Goal: Task Accomplishment & Management: Manage account settings

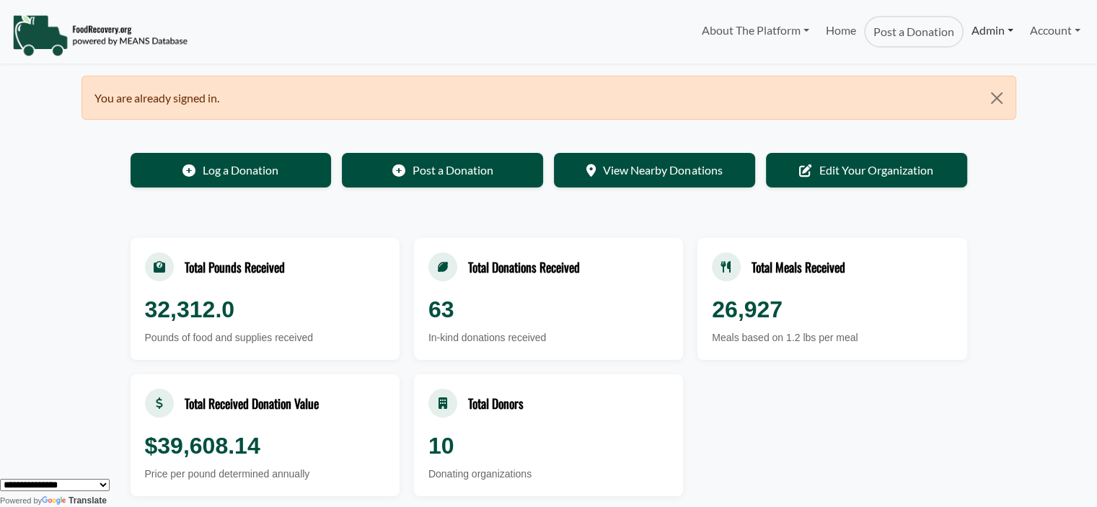
click at [993, 25] on link "Admin" at bounding box center [993, 30] width 58 height 29
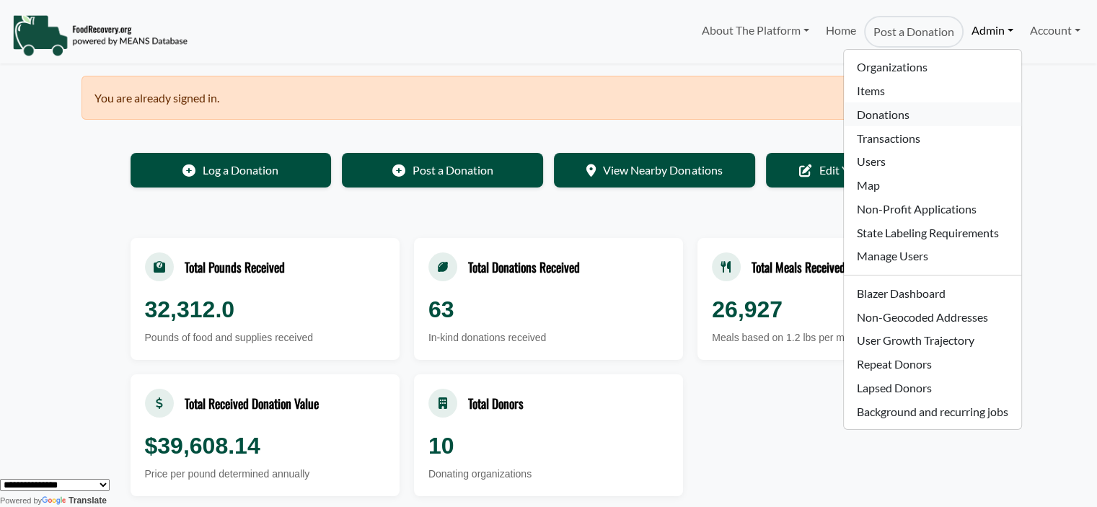
click at [912, 112] on link "Donations" at bounding box center [932, 114] width 177 height 24
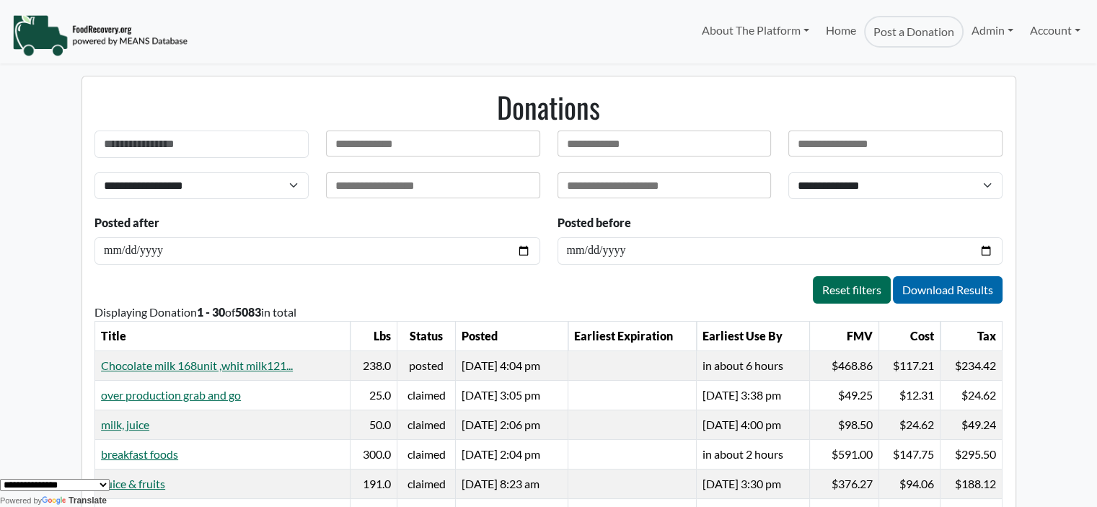
click at [443, 137] on div at bounding box center [433, 144] width 214 height 26
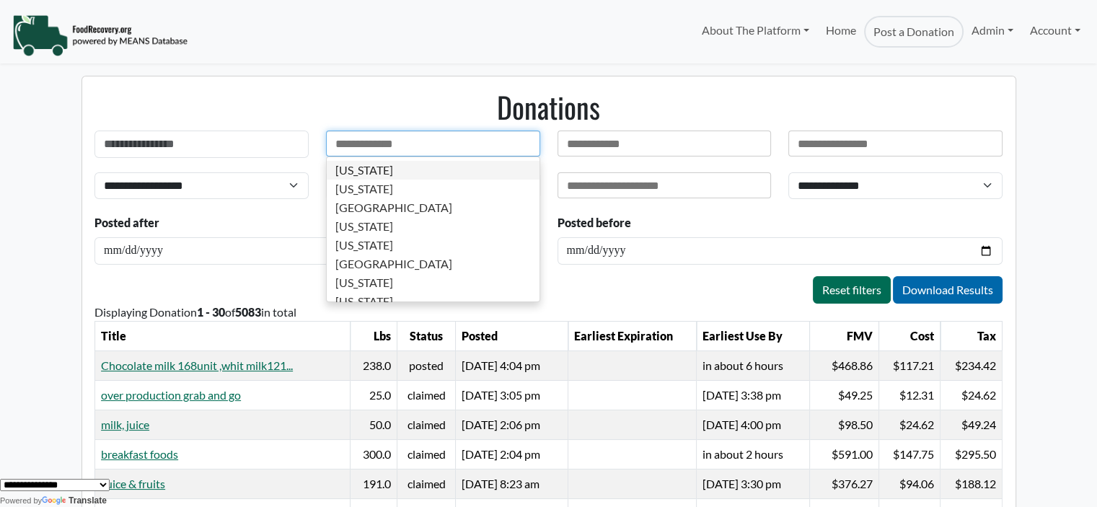
type input "*"
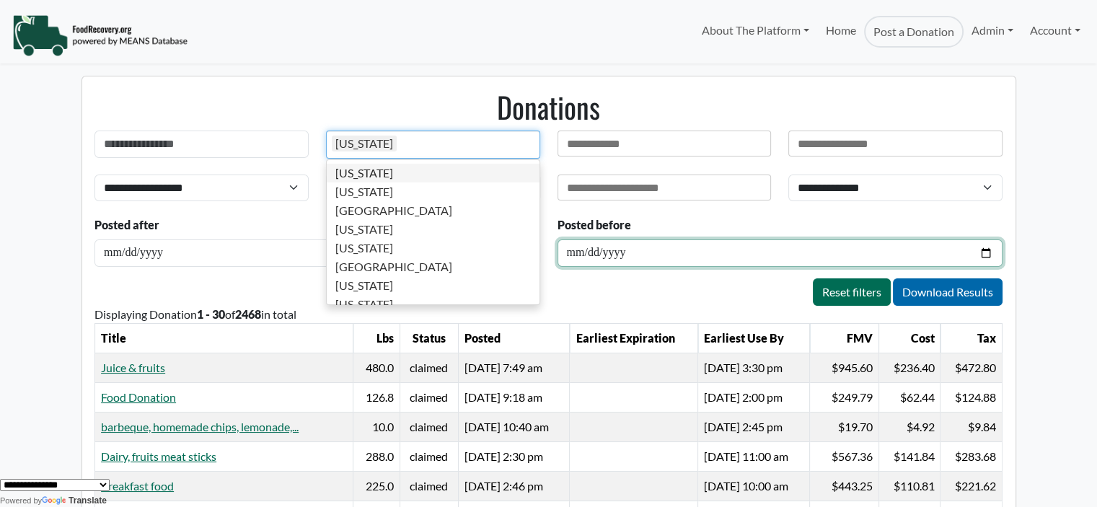
click at [575, 259] on input "date" at bounding box center [780, 253] width 445 height 27
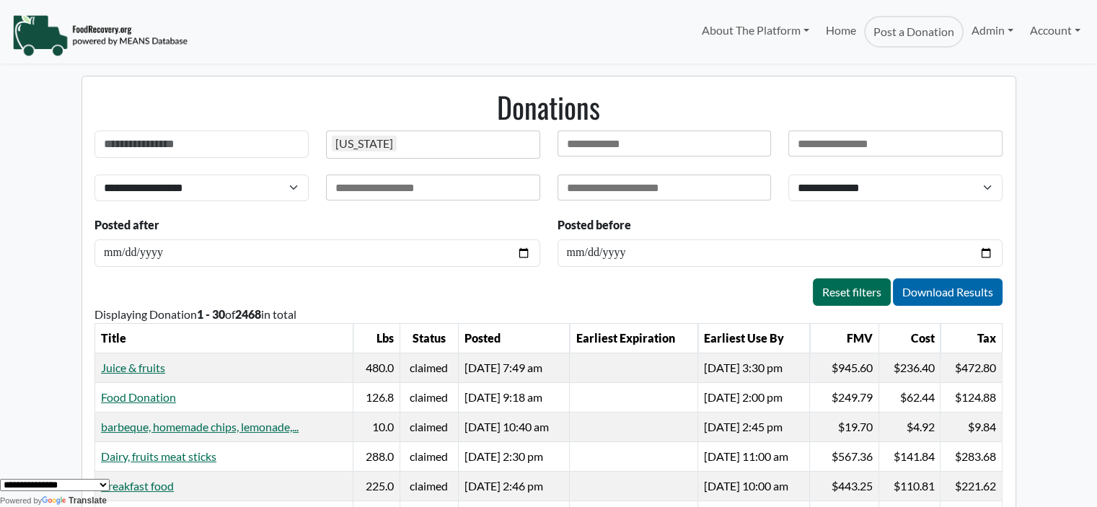
click at [425, 182] on input "text" at bounding box center [383, 188] width 97 height 14
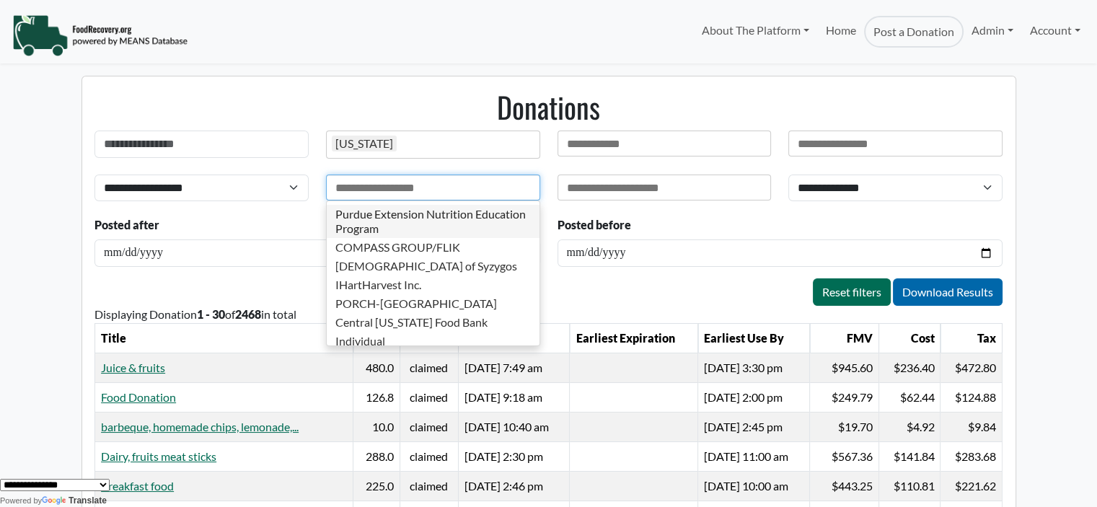
click at [660, 183] on input "text" at bounding box center [623, 188] width 113 height 14
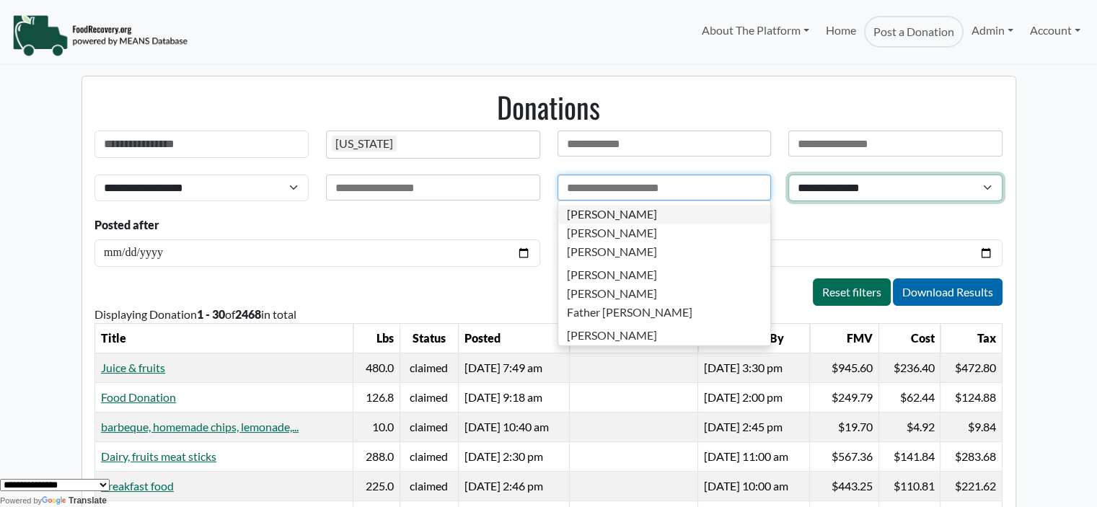
click at [799, 183] on select "**********" at bounding box center [895, 188] width 214 height 27
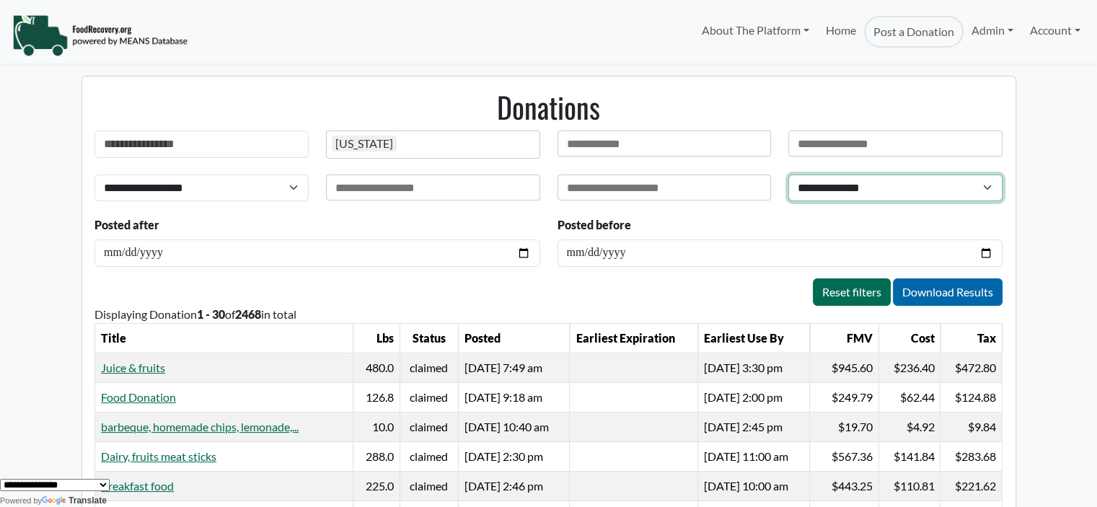
select select "*"
click at [788, 175] on select "**********" at bounding box center [895, 188] width 214 height 27
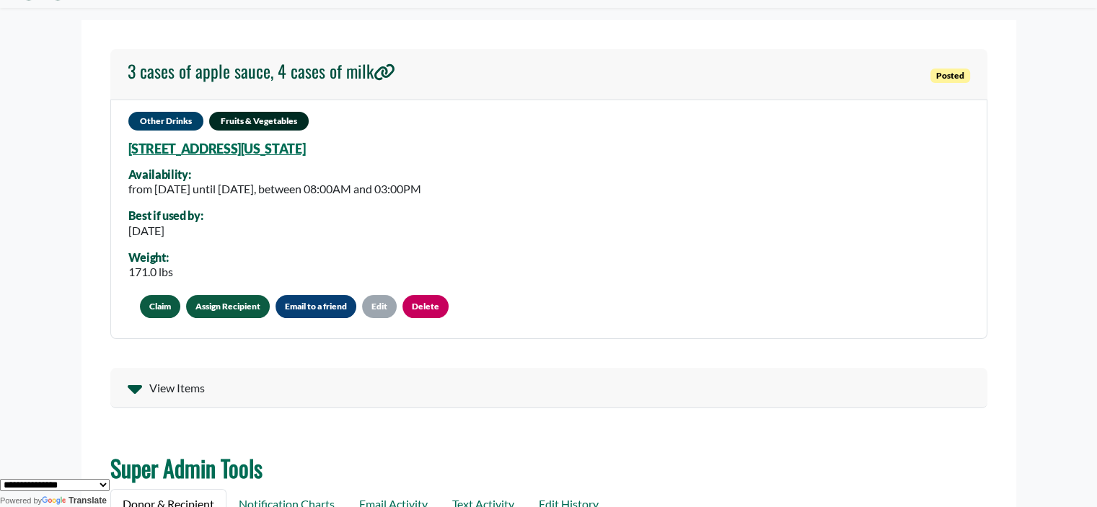
scroll to position [72, 0]
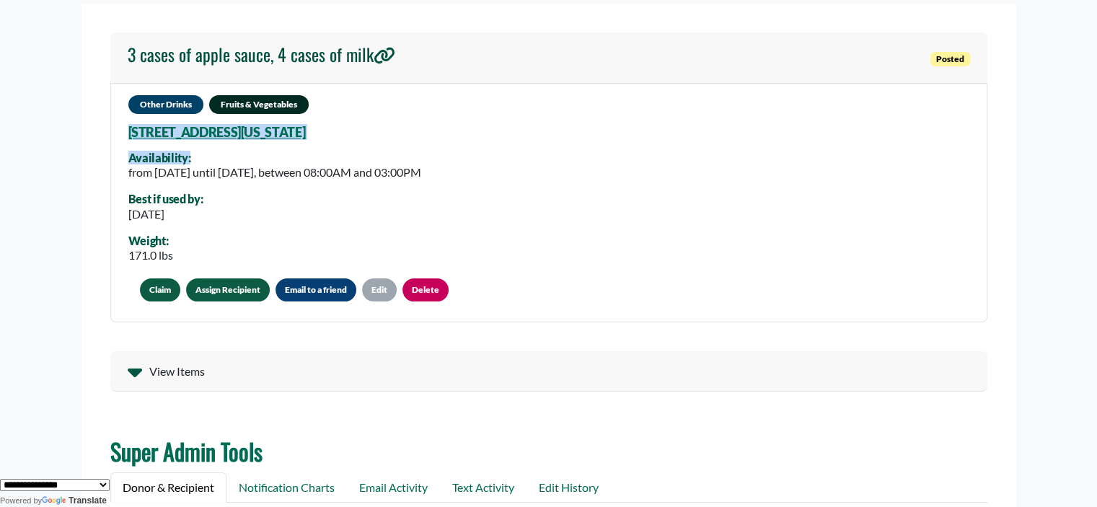
drag, startPoint x: 447, startPoint y: 137, endPoint x: 105, endPoint y: 137, distance: 341.2
click at [109, 138] on section "3 cases of apple sauce, 4 cases of milk Posted Other Drinks Fruits & Vegetables…" at bounding box center [549, 454] width 935 height 900
drag, startPoint x: 105, startPoint y: 137, endPoint x: 109, endPoint y: 127, distance: 10.7
click at [105, 137] on section "3 cases of apple sauce, 4 cases of milk Posted Other Drinks Fruits & Vegetables…" at bounding box center [549, 454] width 935 height 900
drag, startPoint x: 122, startPoint y: 132, endPoint x: 413, endPoint y: 142, distance: 290.9
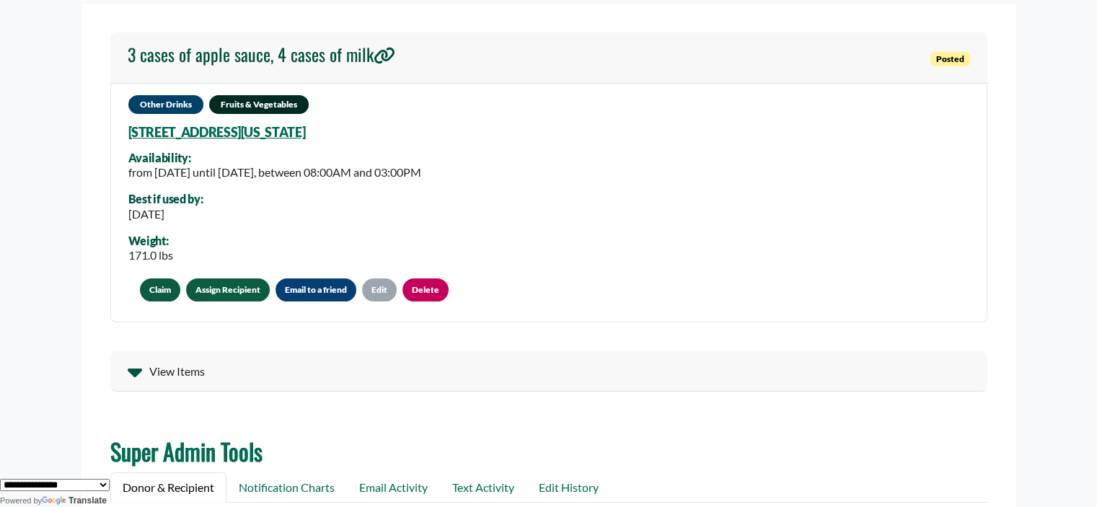
click at [413, 142] on div "Other Drinks Fruits & Vegetables 2900 Upper Park Rd, Orlando, Florida, 32814 61…" at bounding box center [548, 203] width 877 height 240
copy link "2900 Upper Park Rd, Orlando, Florida, 32814 6100"
click at [221, 289] on link "Assign Recipient" at bounding box center [228, 289] width 84 height 23
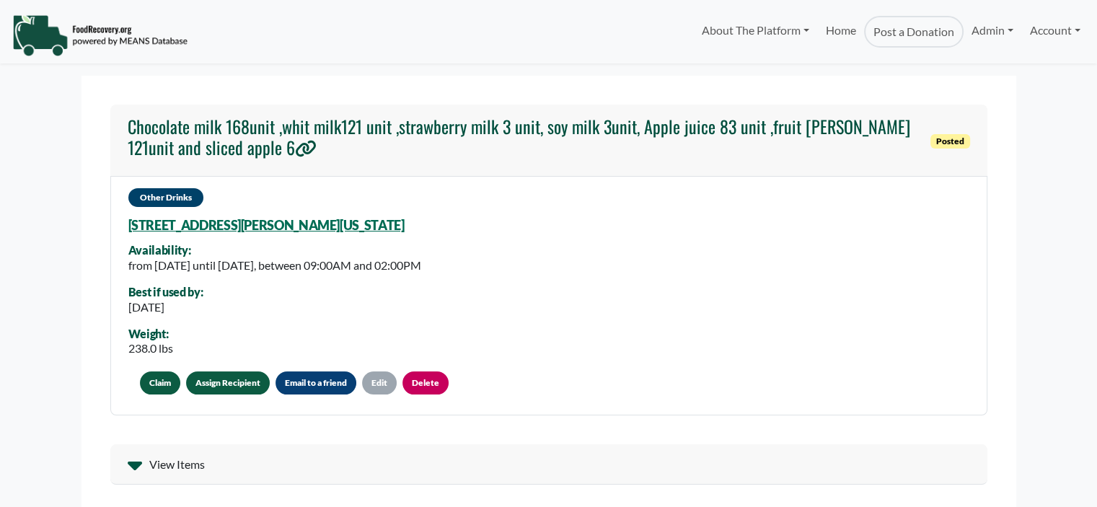
select select "Language Translate Widget"
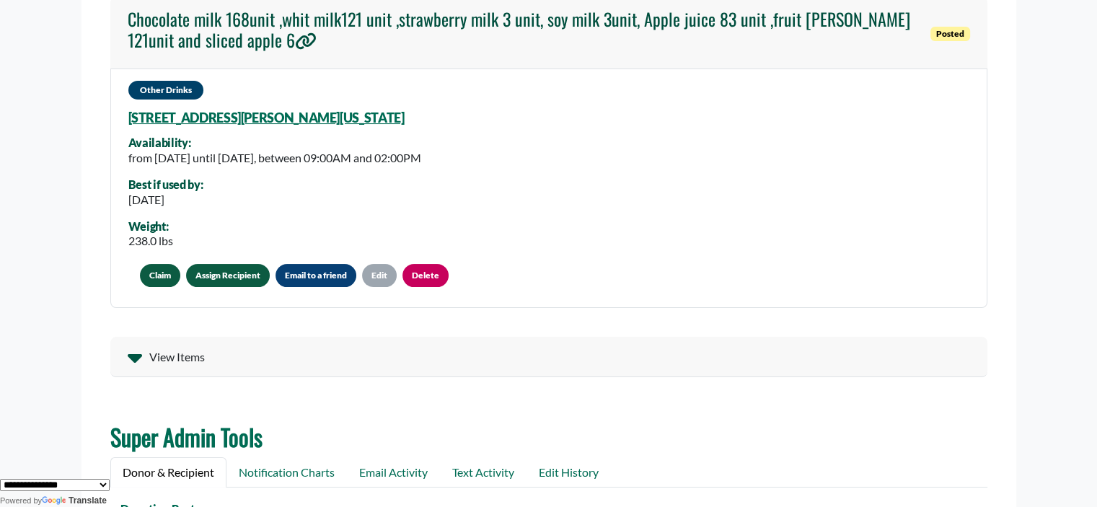
scroll to position [72, 0]
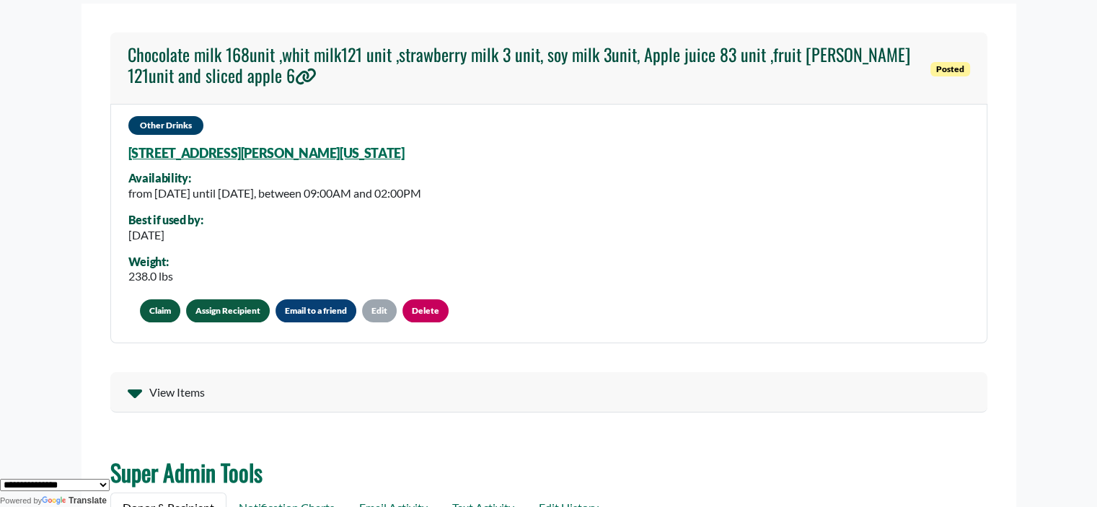
click at [245, 308] on link "Assign Recipient" at bounding box center [228, 310] width 84 height 23
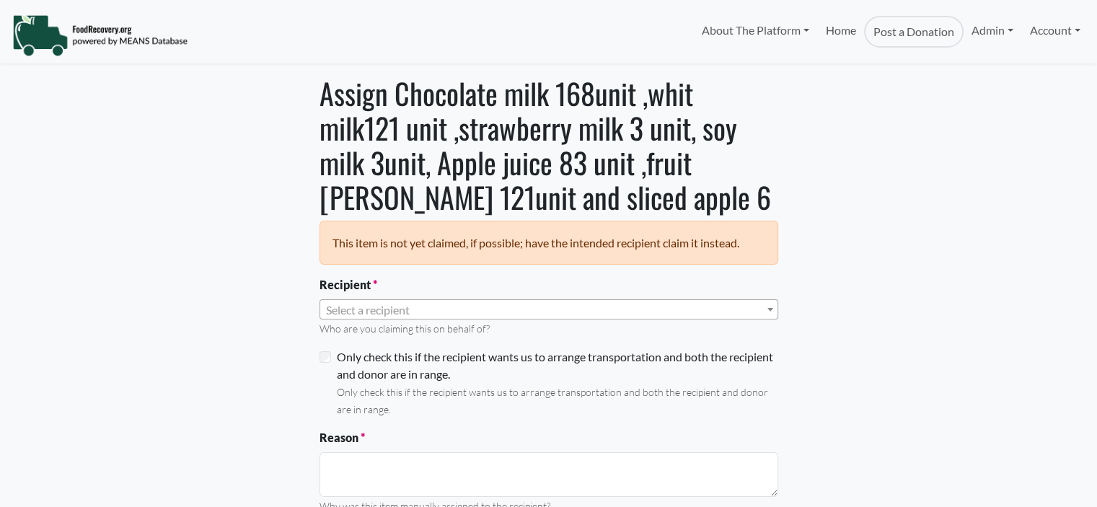
select select "Language Translate Widget"
click at [436, 307] on span "Select a recipient" at bounding box center [548, 310] width 457 height 20
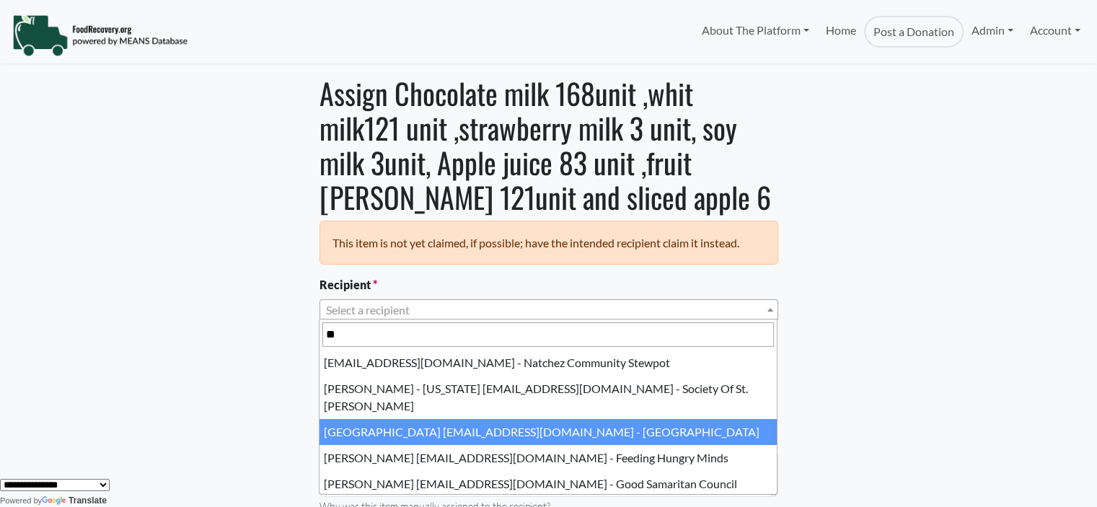
type input "*"
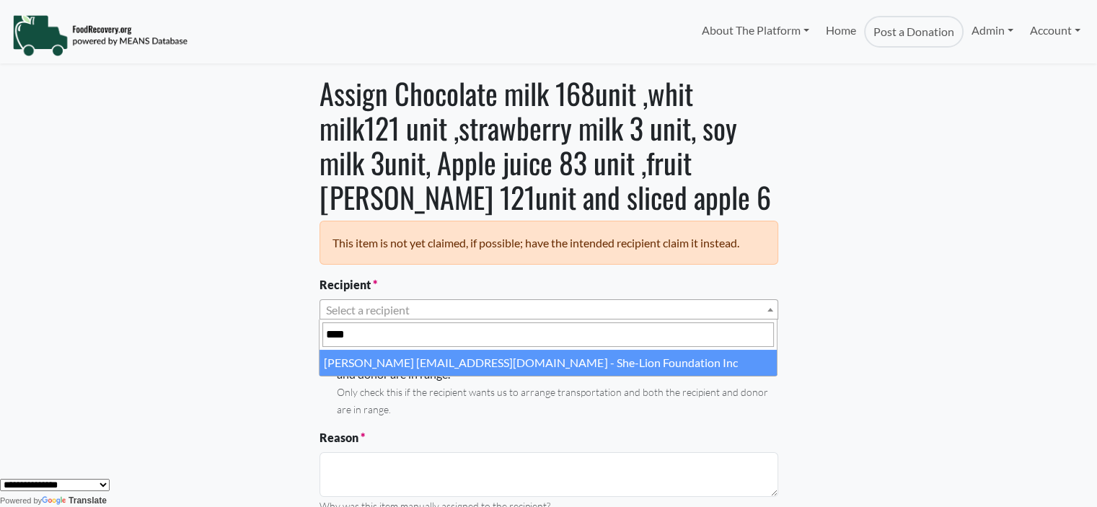
type input "****"
select select "****"
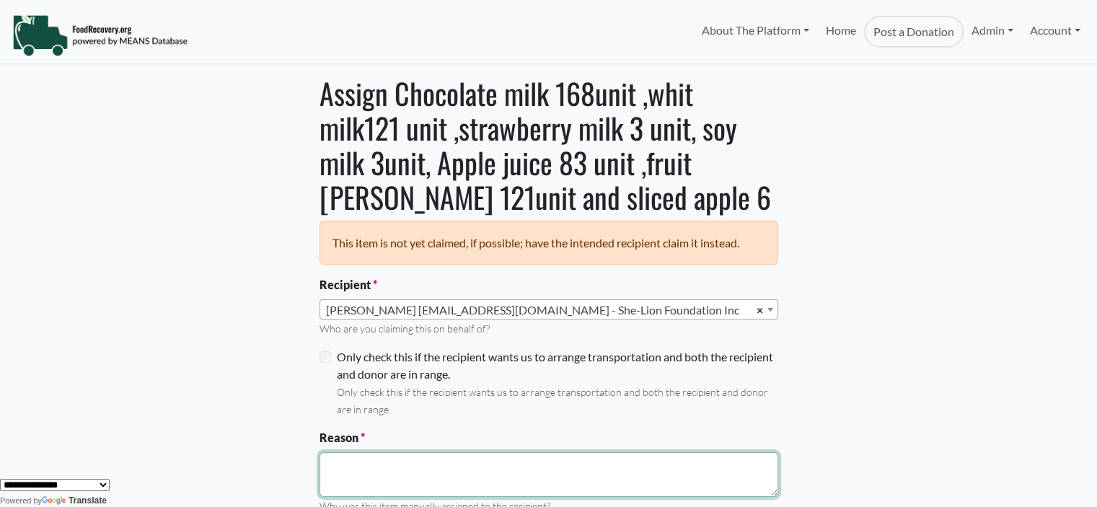
click at [352, 468] on textarea "Reason" at bounding box center [549, 474] width 459 height 45
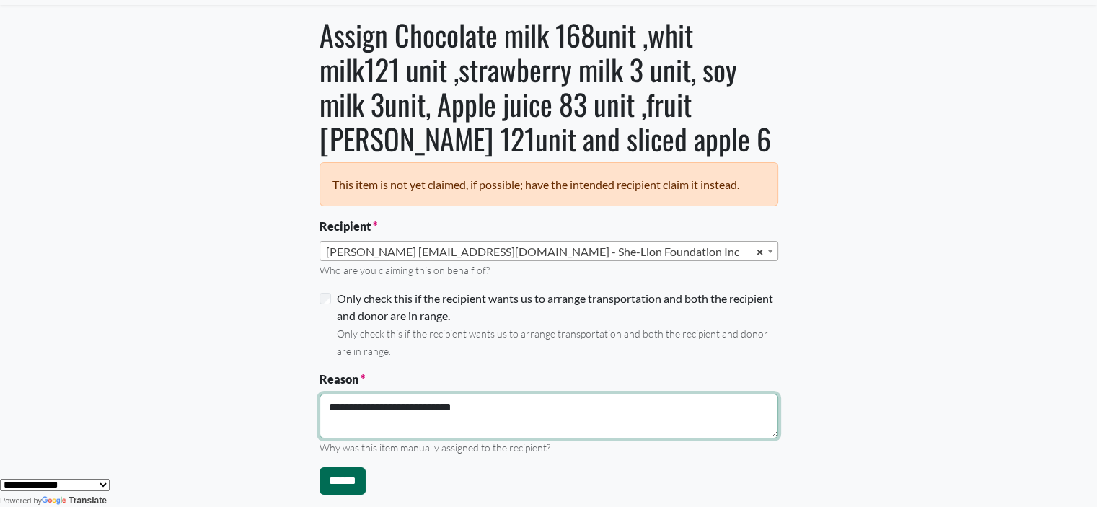
scroll to position [168, 0]
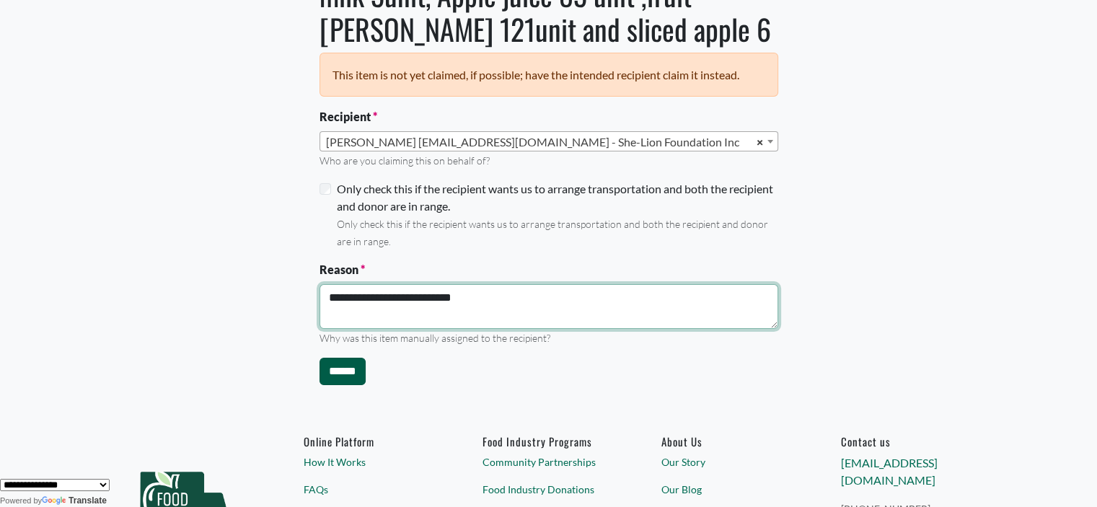
type textarea "**********"
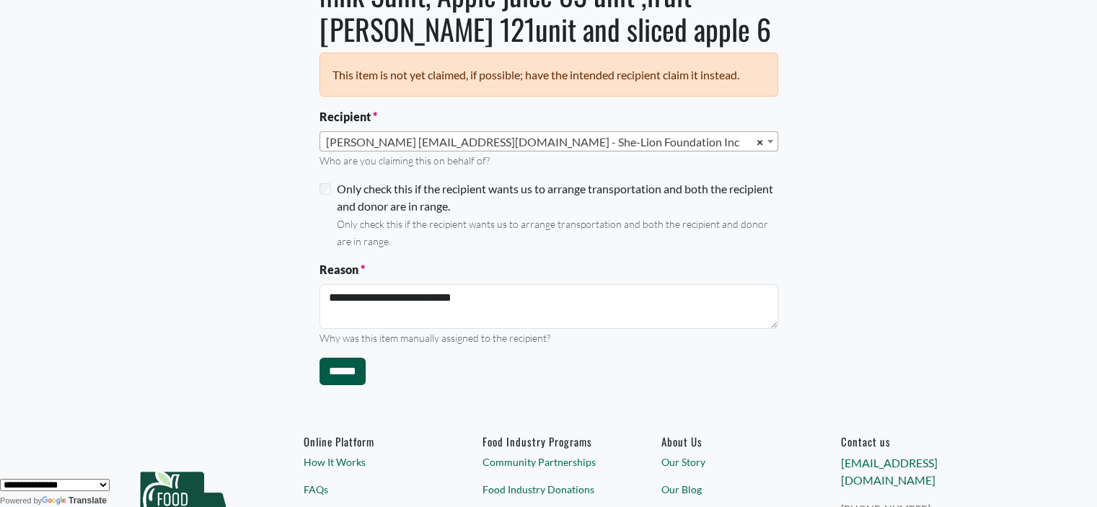
click at [341, 372] on input "******" at bounding box center [343, 371] width 46 height 27
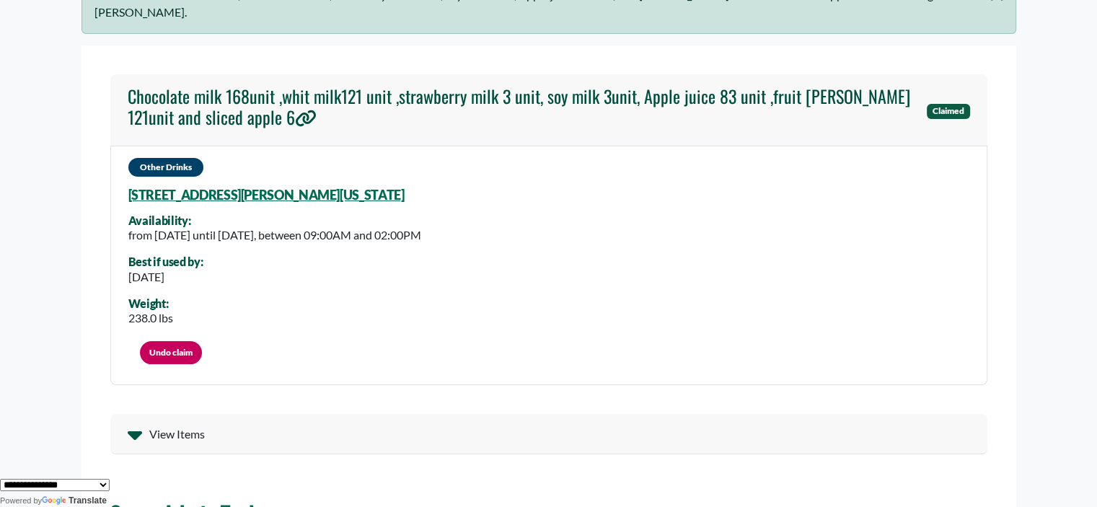
scroll to position [52, 0]
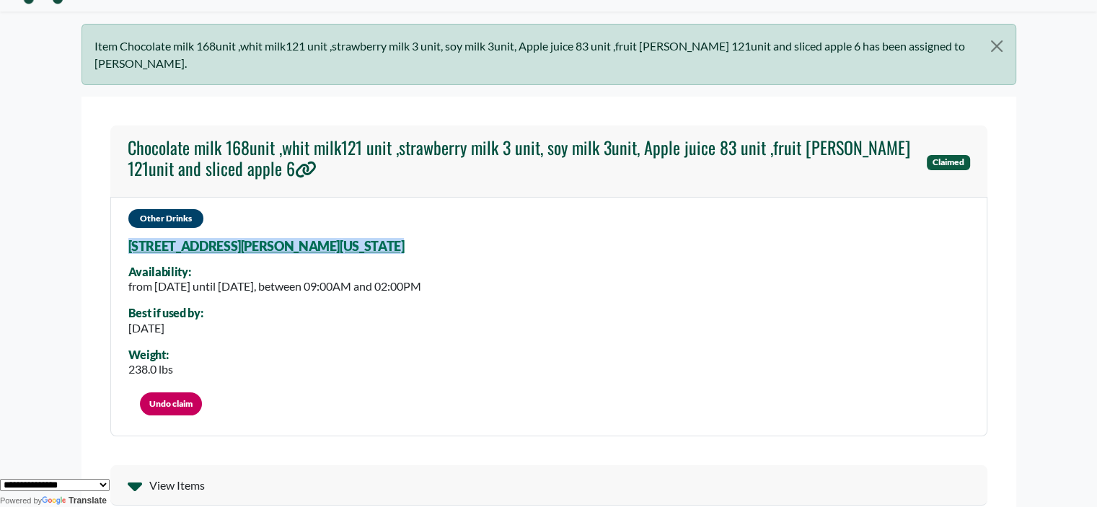
drag, startPoint x: 381, startPoint y: 245, endPoint x: 364, endPoint y: 242, distance: 17.6
click at [364, 242] on div "Other Drinks 100 Caswell Dr, Orlando, Florida, 32825 Availability: from Friday,…" at bounding box center [548, 317] width 877 height 240
copy div "100 Caswell Dr, Orlando, Florida, 32825"
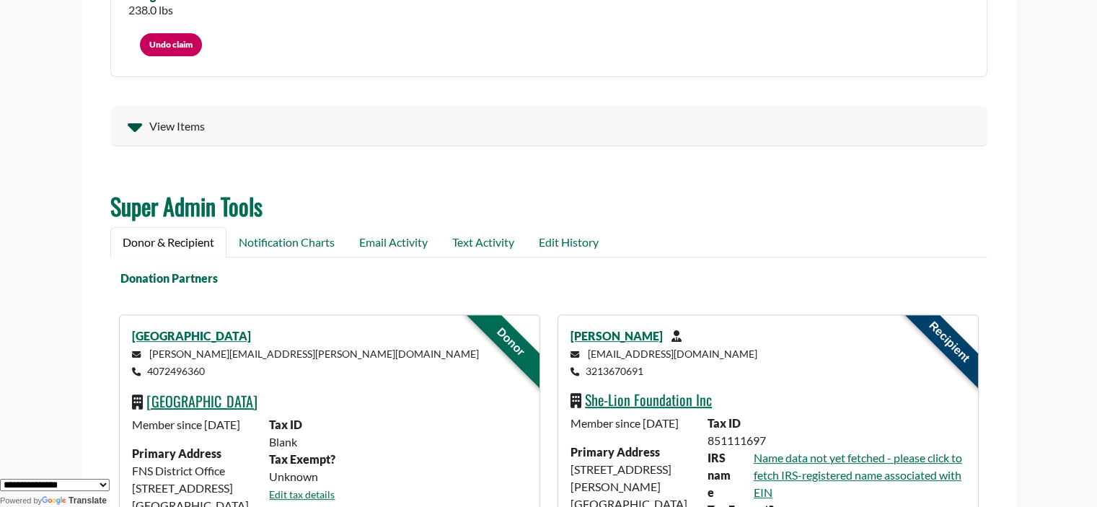
scroll to position [443, 0]
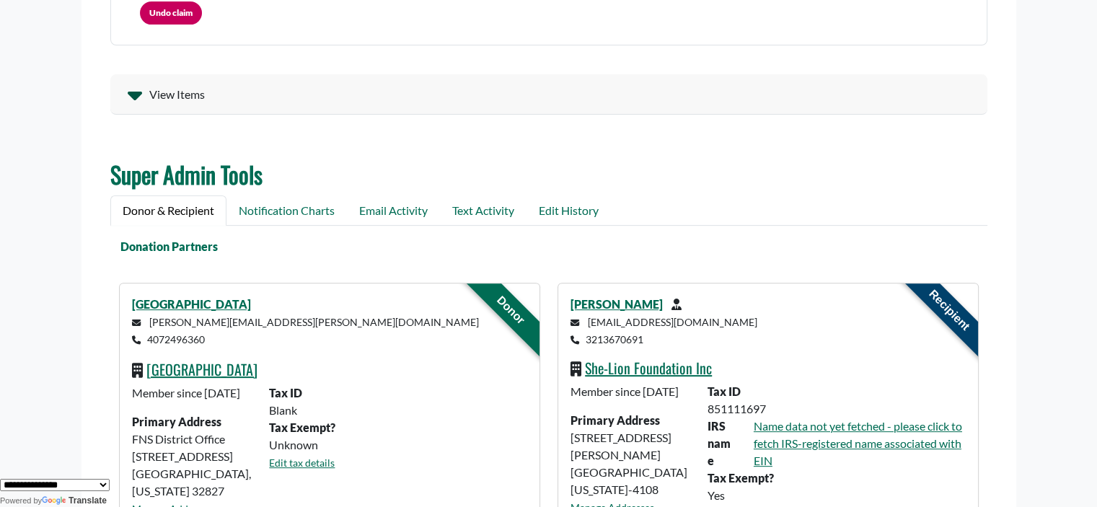
drag, startPoint x: 208, startPoint y: 338, endPoint x: 148, endPoint y: 333, distance: 60.8
click at [148, 333] on p "sawsan.iskander@ocps.net 4072496360" at bounding box center [329, 330] width 395 height 35
copy small "4072496360"
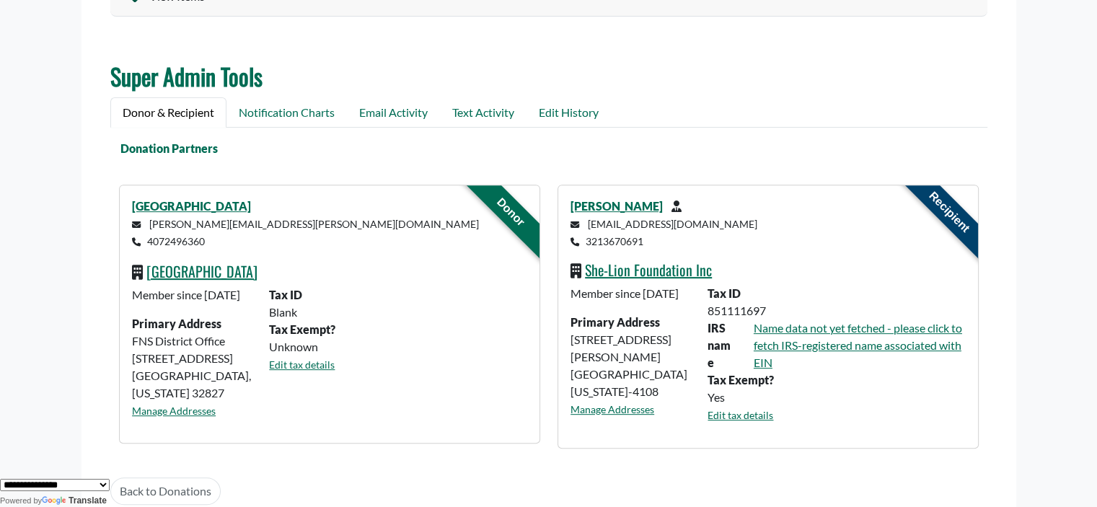
scroll to position [548, 0]
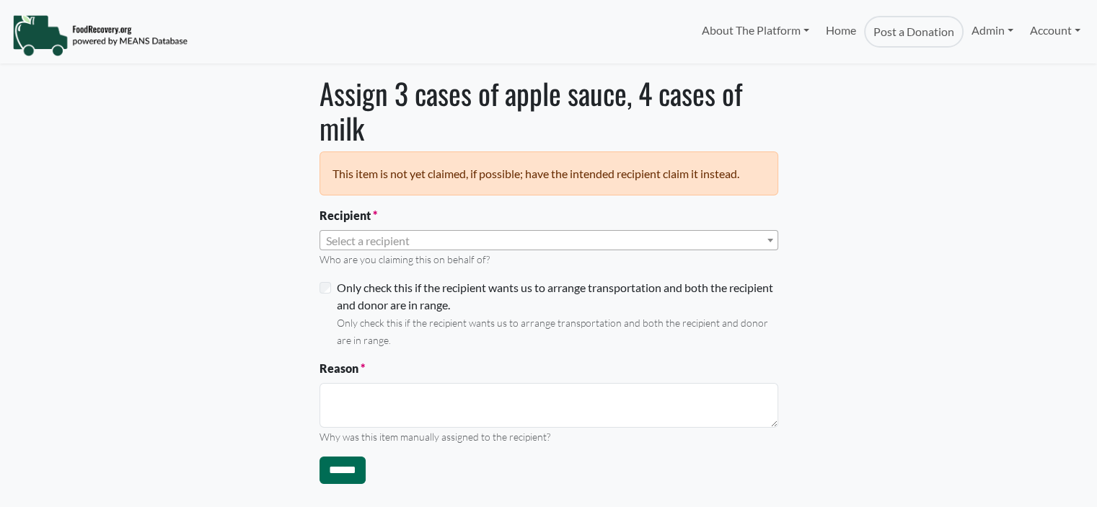
select select "Language Translate Widget"
click at [356, 237] on span "Select a recipient" at bounding box center [368, 241] width 84 height 14
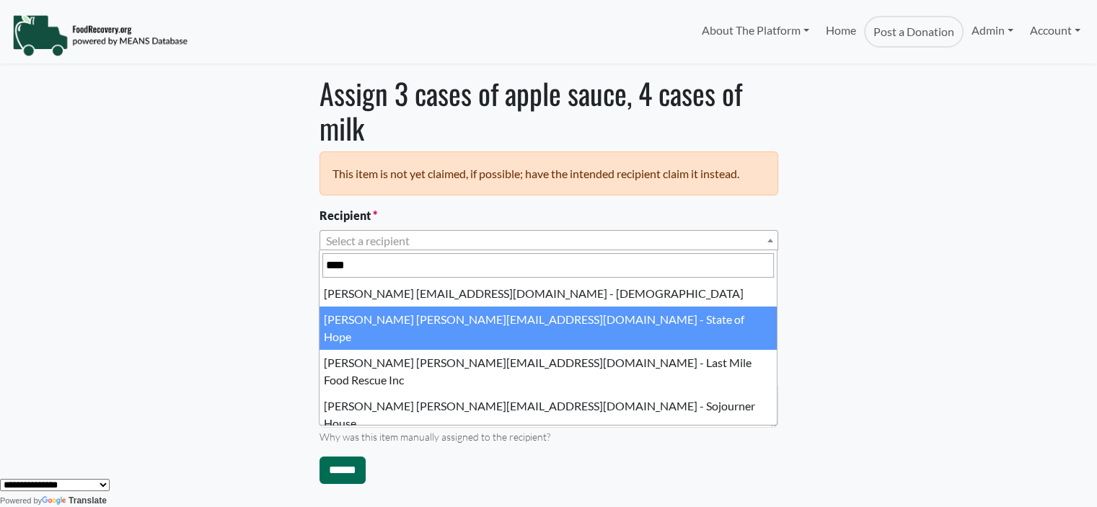
type input "****"
select select "****"
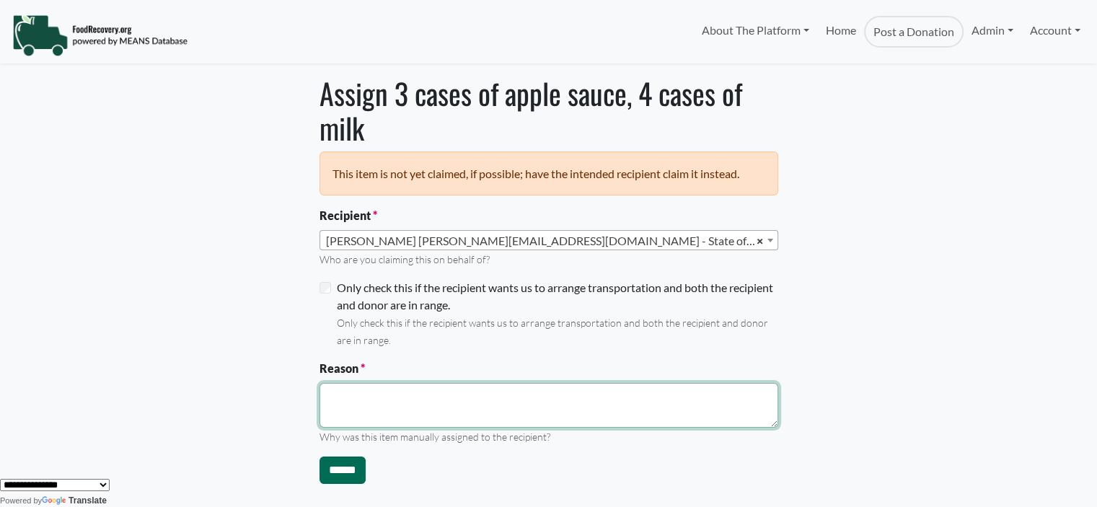
click at [340, 402] on textarea "Reason" at bounding box center [549, 405] width 459 height 45
type textarea "**********"
click at [411, 386] on textarea "**********" at bounding box center [549, 405] width 459 height 45
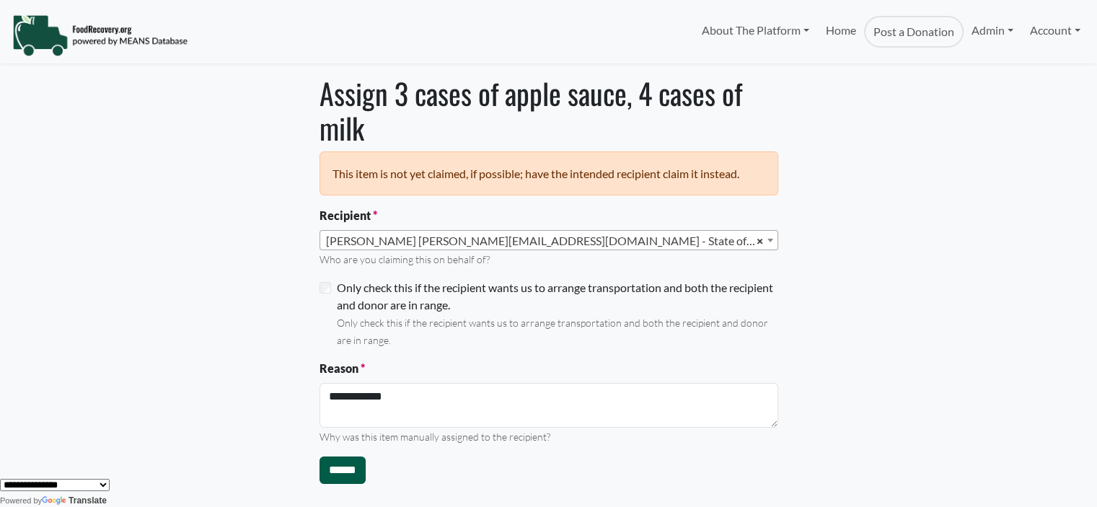
click at [343, 461] on input "******" at bounding box center [343, 470] width 46 height 27
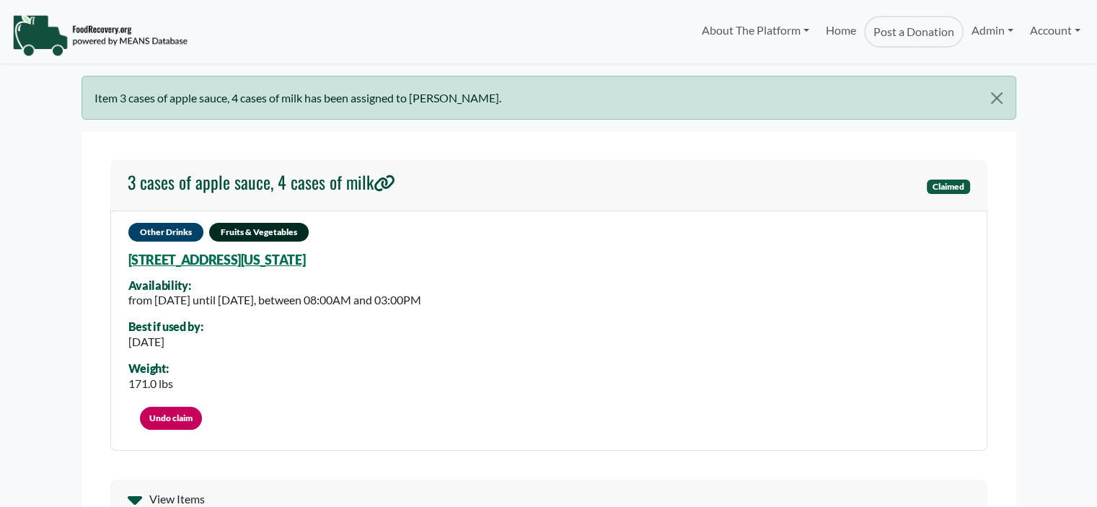
select select "Language Translate Widget"
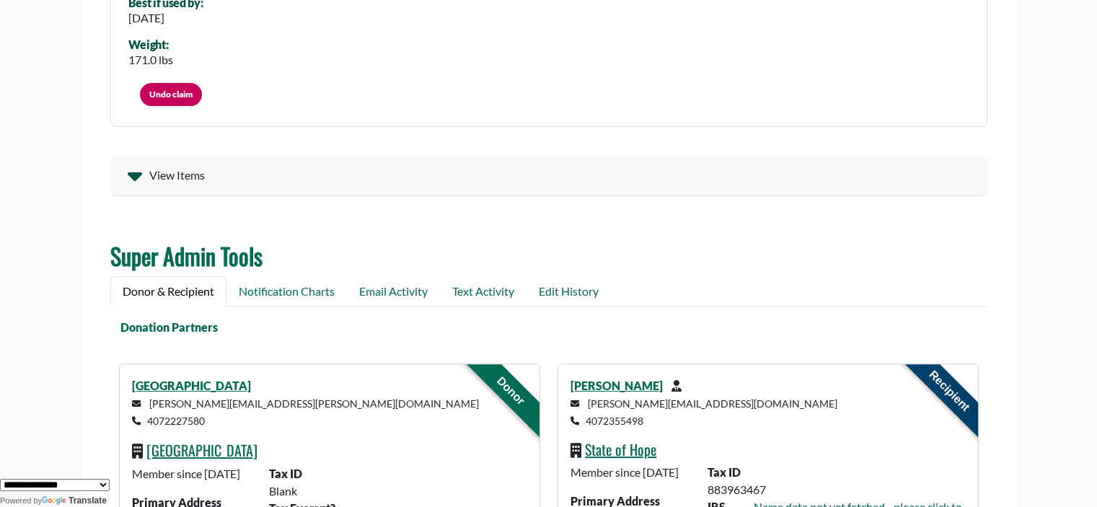
scroll to position [152, 0]
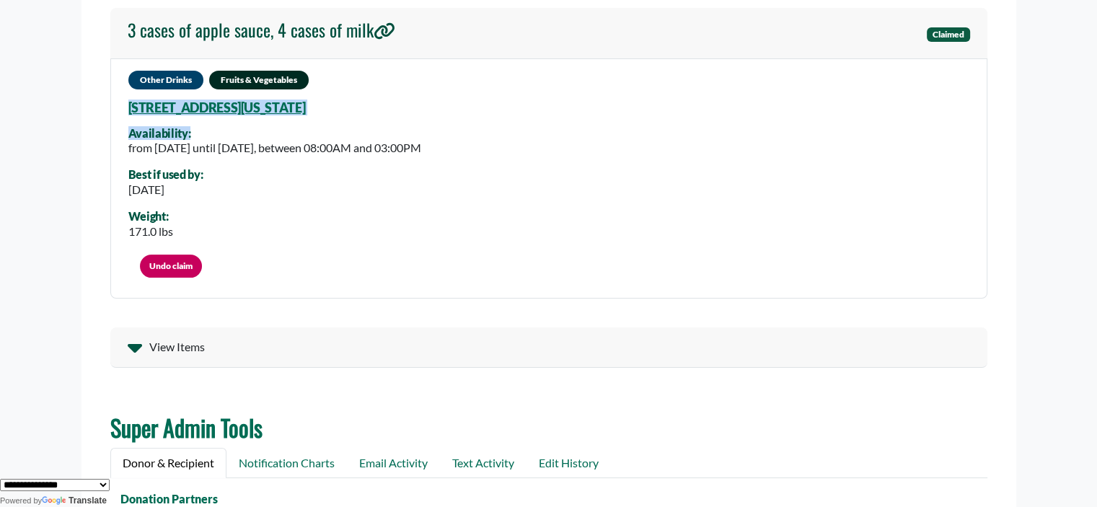
drag, startPoint x: 461, startPoint y: 110, endPoint x: 119, endPoint y: 110, distance: 341.9
click at [115, 112] on div "Other Drinks Fruits & Vegetables 2900 Upper Park Rd, Orlando, Florida, 32814 61…" at bounding box center [548, 178] width 877 height 240
click at [131, 109] on link "2900 Upper Park Rd, Orlando, Florida, 32814 6100" at bounding box center [216, 108] width 177 height 16
click at [467, 105] on div "Other Drinks Fruits & Vegetables 2900 Upper Park Rd, Orlando, Florida, 32814 61…" at bounding box center [548, 178] width 877 height 240
drag, startPoint x: 434, startPoint y: 108, endPoint x: 115, endPoint y: 107, distance: 318.9
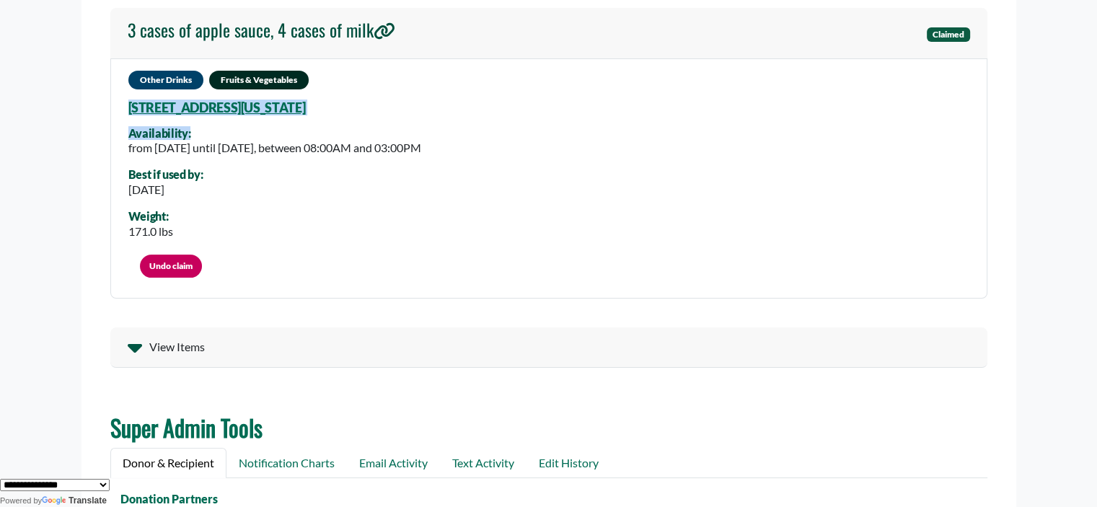
click at [115, 107] on div "Other Drinks Fruits & Vegetables 2900 Upper Park Rd, Orlando, Florida, 32814 61…" at bounding box center [548, 178] width 877 height 240
click at [74, 108] on div "Item 3 cases of apple sauce, 4 cases of milk has been assigned to Dr Eileen Dia…" at bounding box center [549, 404] width 952 height 961
drag, startPoint x: 119, startPoint y: 105, endPoint x: 420, endPoint y: 105, distance: 300.8
click at [420, 105] on div "Other Drinks Fruits & Vegetables 2900 Upper Park Rd, Orlando, Florida, 32814 61…" at bounding box center [548, 178] width 877 height 240
copy link "2900 Upper Park Rd, Orlando, Florida, 32814 6100"
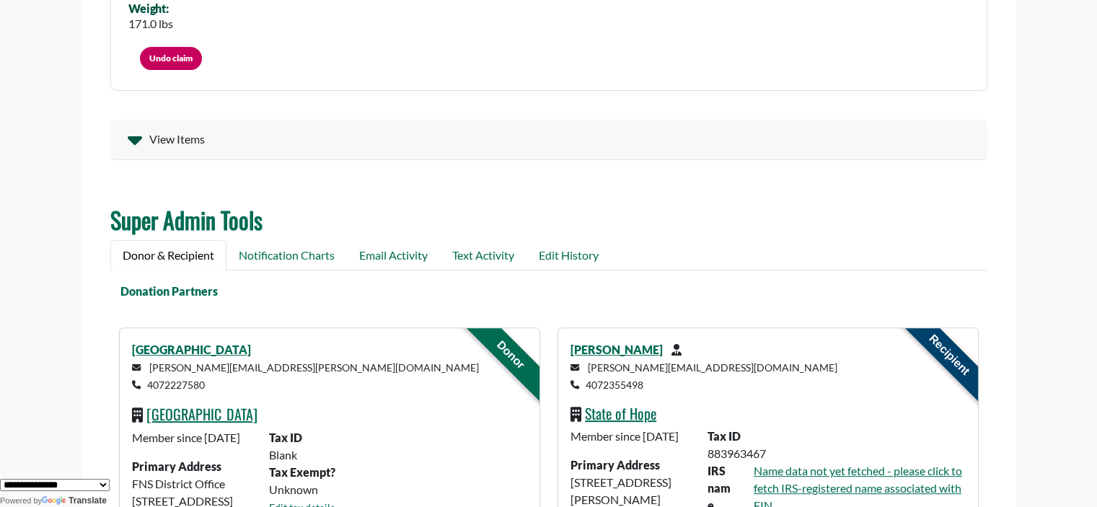
scroll to position [429, 0]
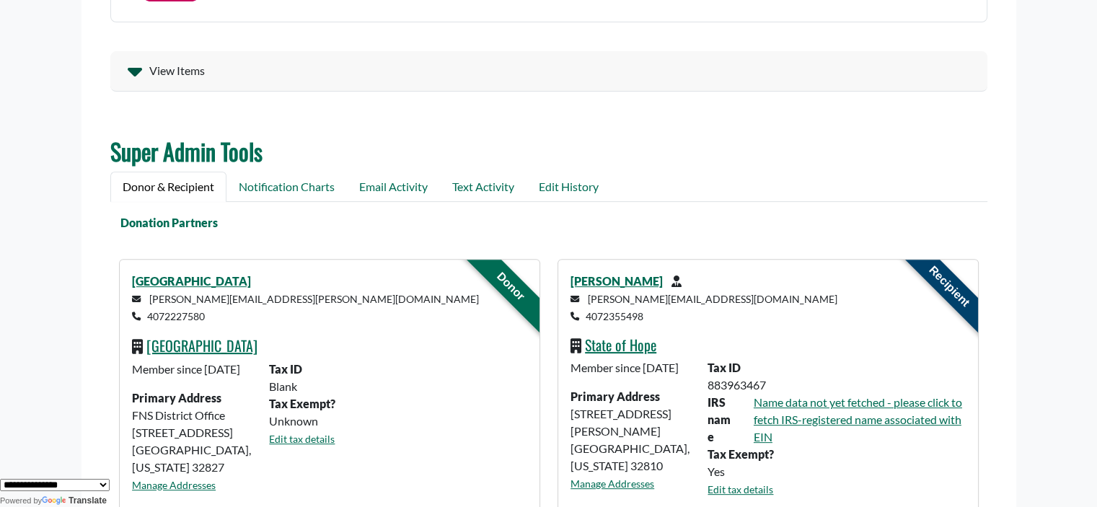
drag, startPoint x: 219, startPoint y: 318, endPoint x: 144, endPoint y: 317, distance: 74.3
click at [144, 317] on p "robin.hagerty@ocps.net 4072227580" at bounding box center [329, 307] width 395 height 35
copy small "4072227580"
drag, startPoint x: 689, startPoint y: 450, endPoint x: 571, endPoint y: 434, distance: 119.4
click at [571, 434] on div "Member since June 10 2024 Primary Address 830 Lee Road Orlando Orlando, Florida…" at bounding box center [630, 434] width 137 height 150
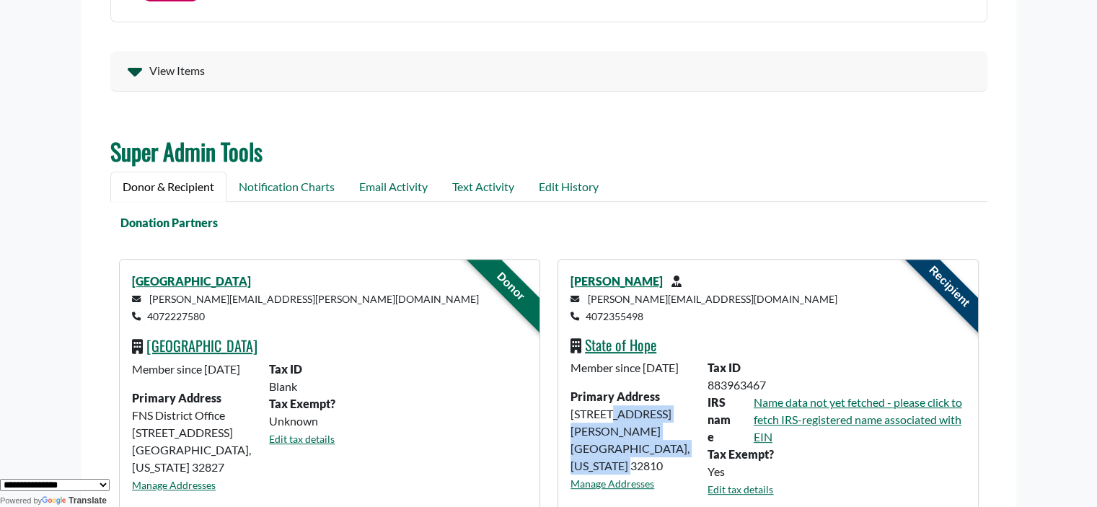
copy div "830 Lee Road Orlando Orlando, Florida 32810"
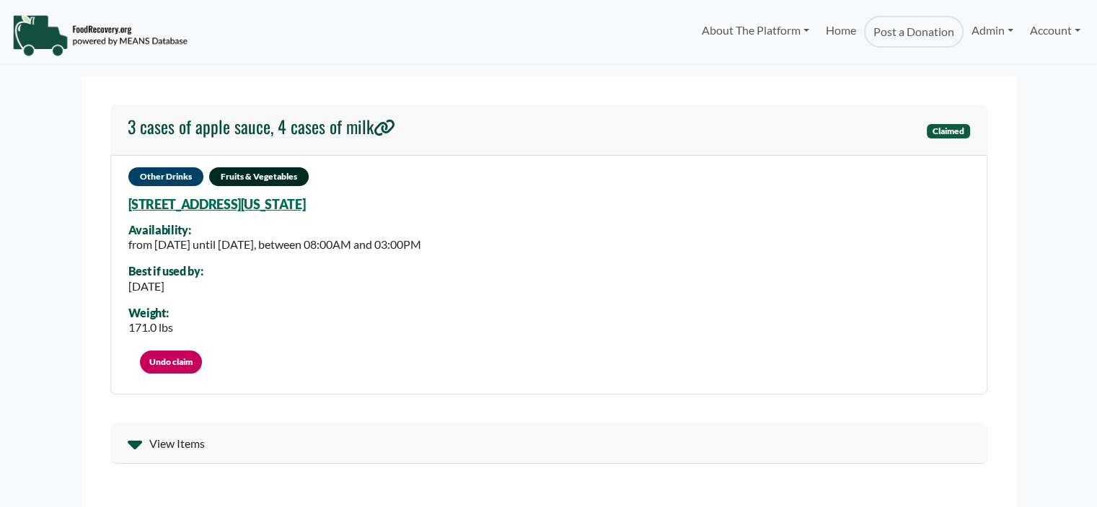
select select "Language Translate Widget"
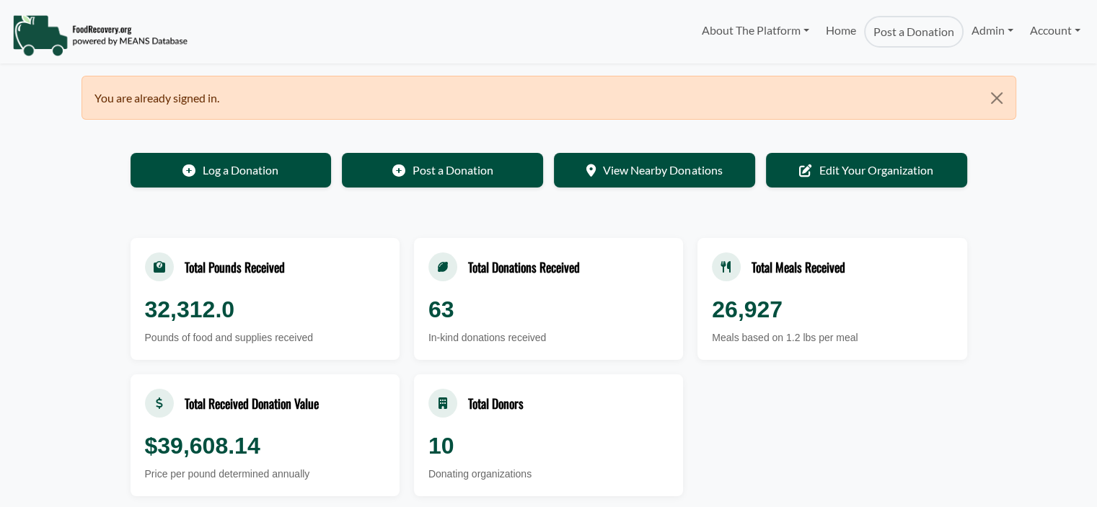
select select "Language Translate Widget"
click at [1051, 40] on link "Account" at bounding box center [1055, 30] width 66 height 29
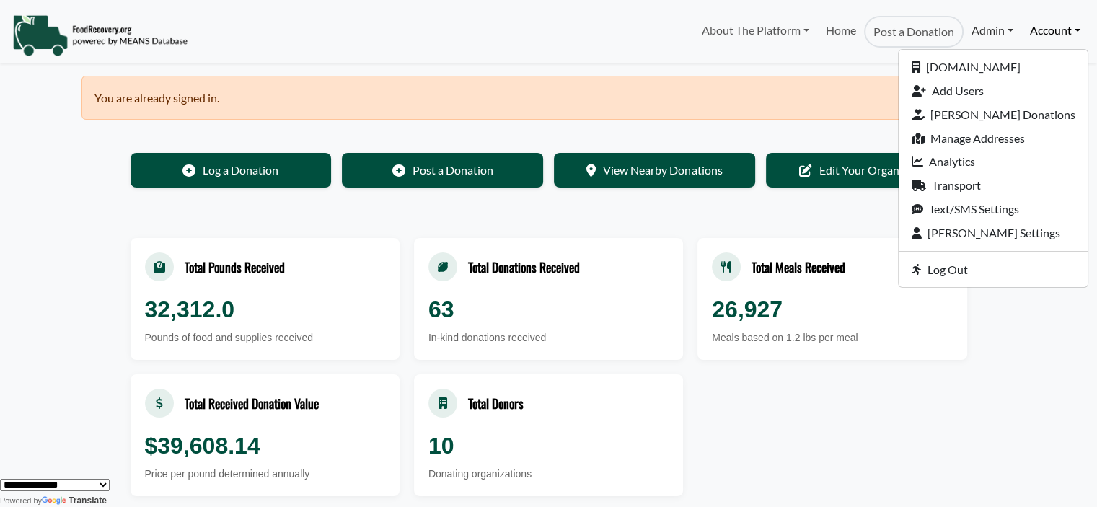
click at [981, 35] on link "Admin" at bounding box center [993, 30] width 58 height 29
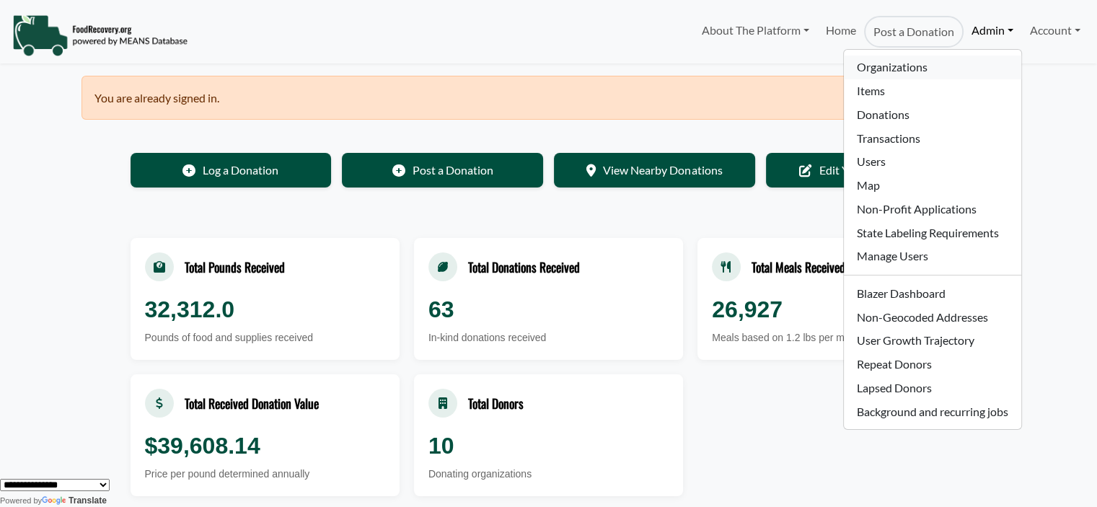
click at [883, 69] on link "Organizations" at bounding box center [932, 68] width 177 height 24
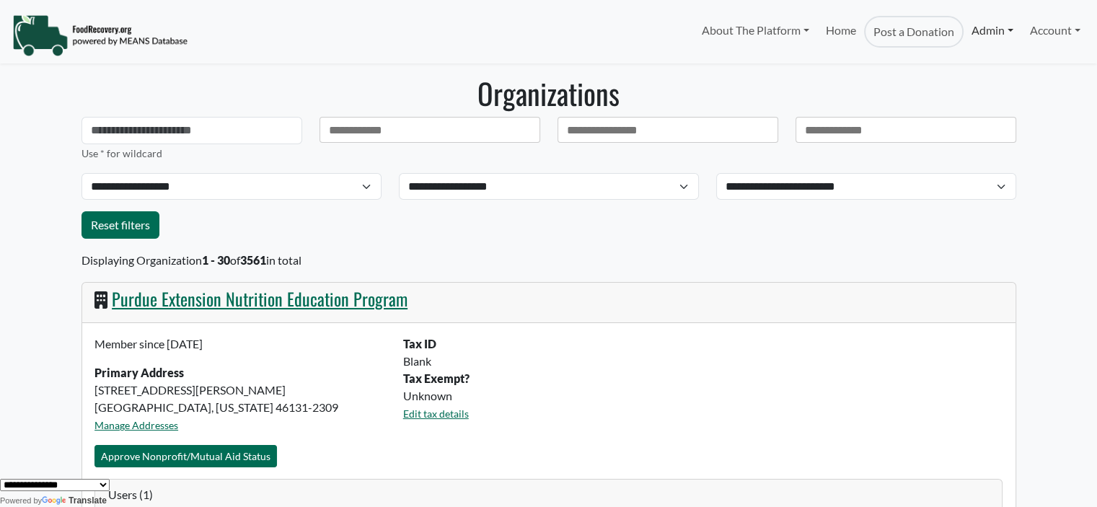
click at [983, 30] on link "Admin" at bounding box center [993, 30] width 58 height 29
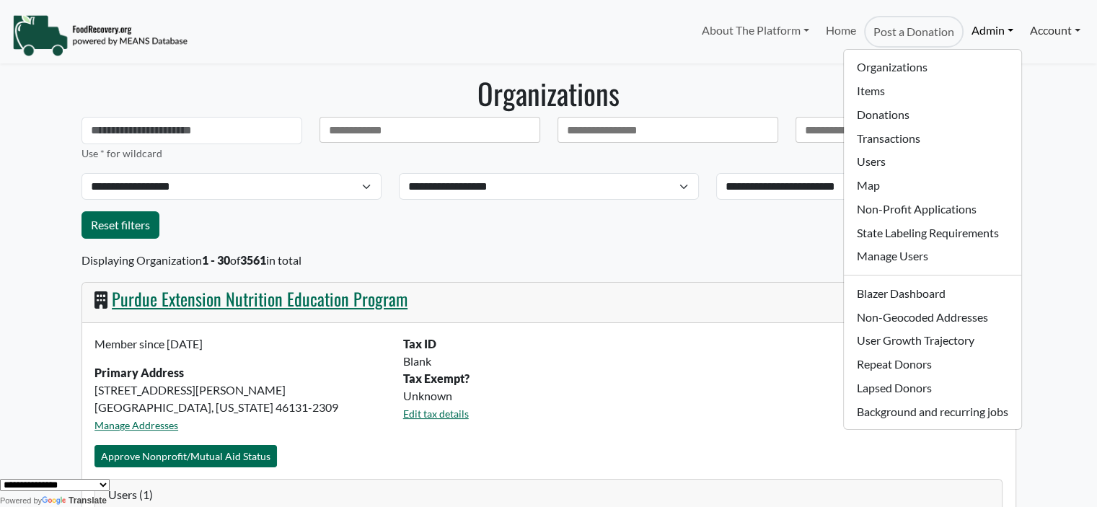
click at [1072, 37] on link "Account" at bounding box center [1055, 30] width 66 height 29
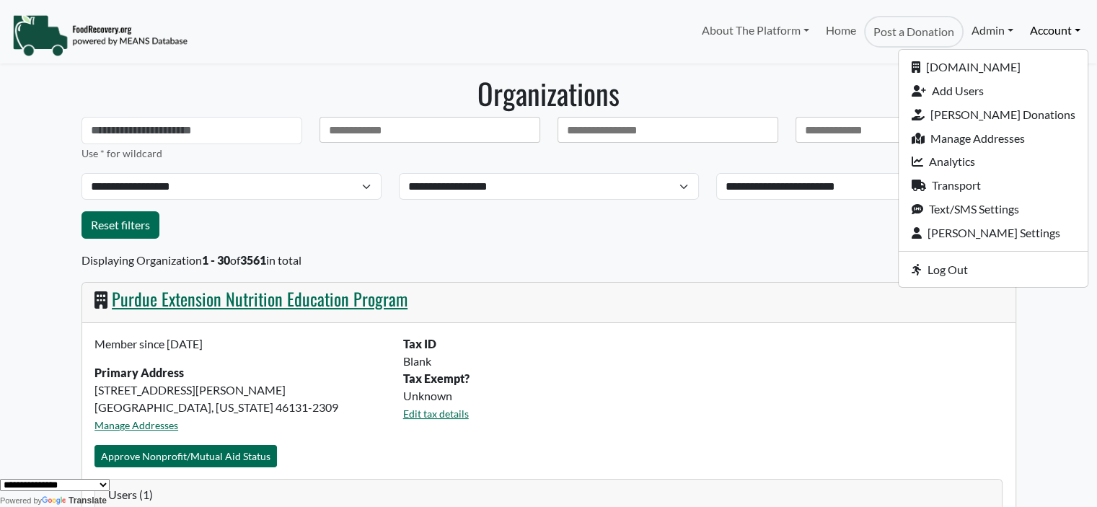
click at [990, 30] on link "Admin" at bounding box center [993, 30] width 58 height 29
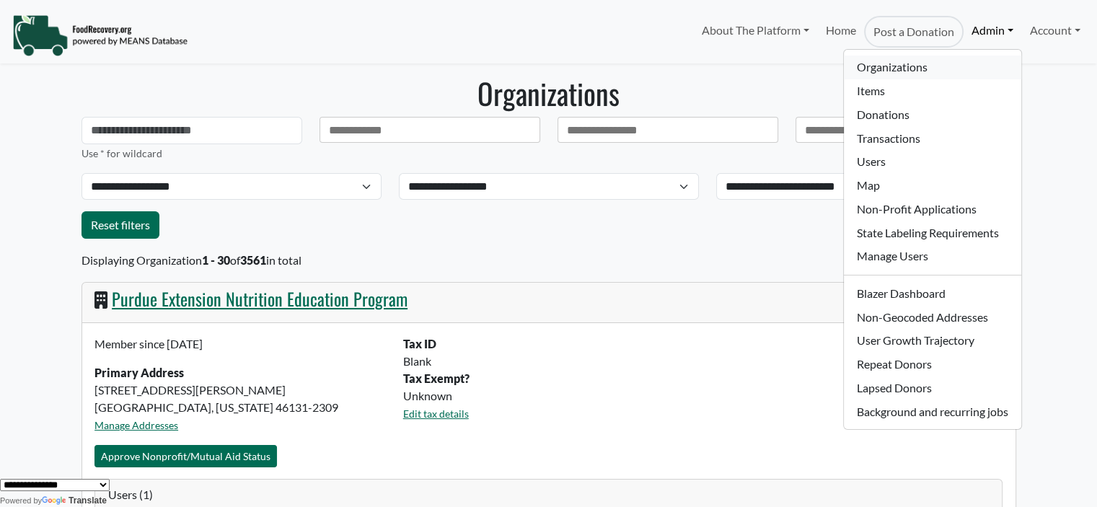
click at [910, 65] on link "Organizations" at bounding box center [932, 68] width 177 height 24
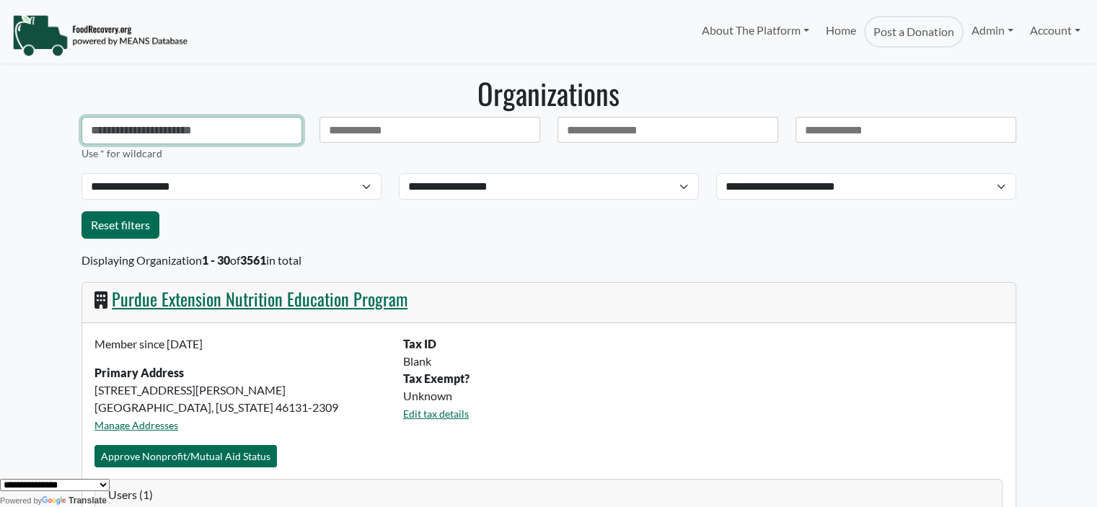
click at [218, 130] on input "text" at bounding box center [192, 130] width 221 height 27
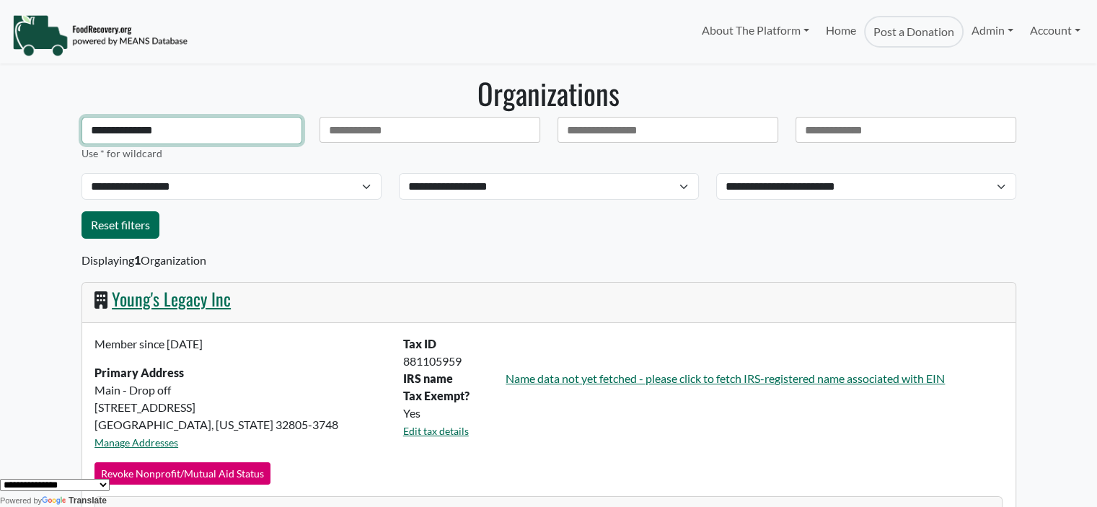
type input "**********"
click at [143, 291] on link "Young's Legacy Inc" at bounding box center [171, 299] width 119 height 26
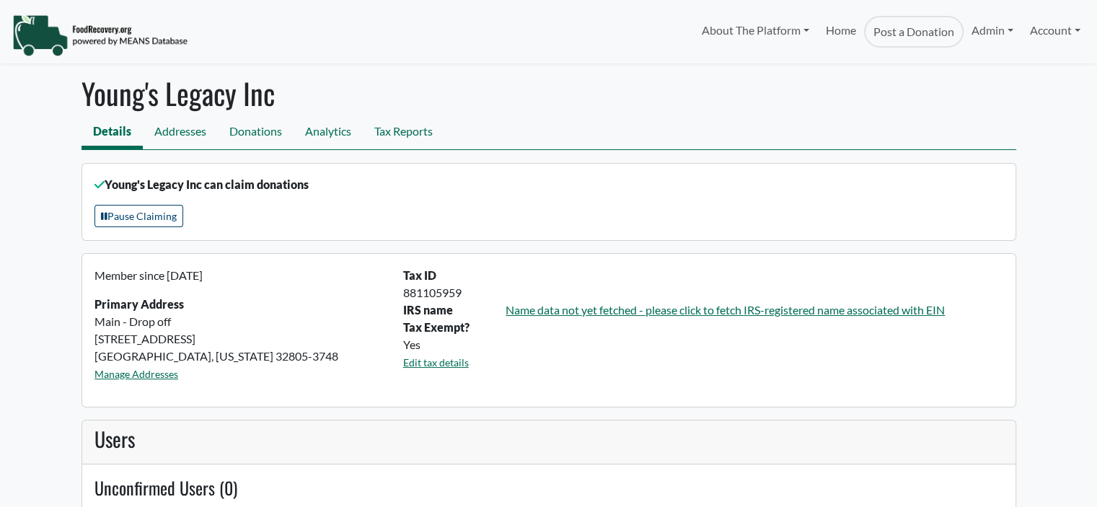
select select "Language Translate Widget"
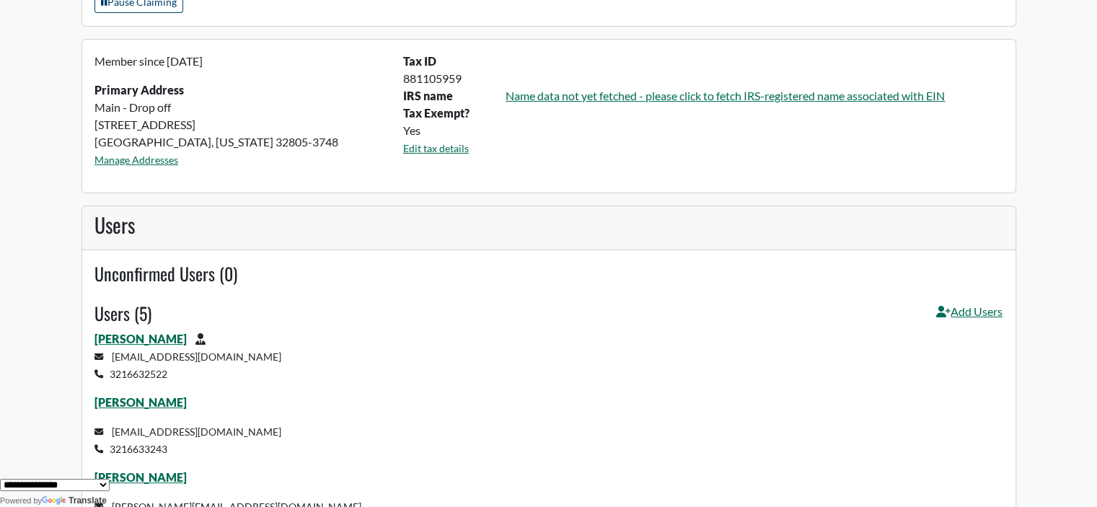
scroll to position [291, 0]
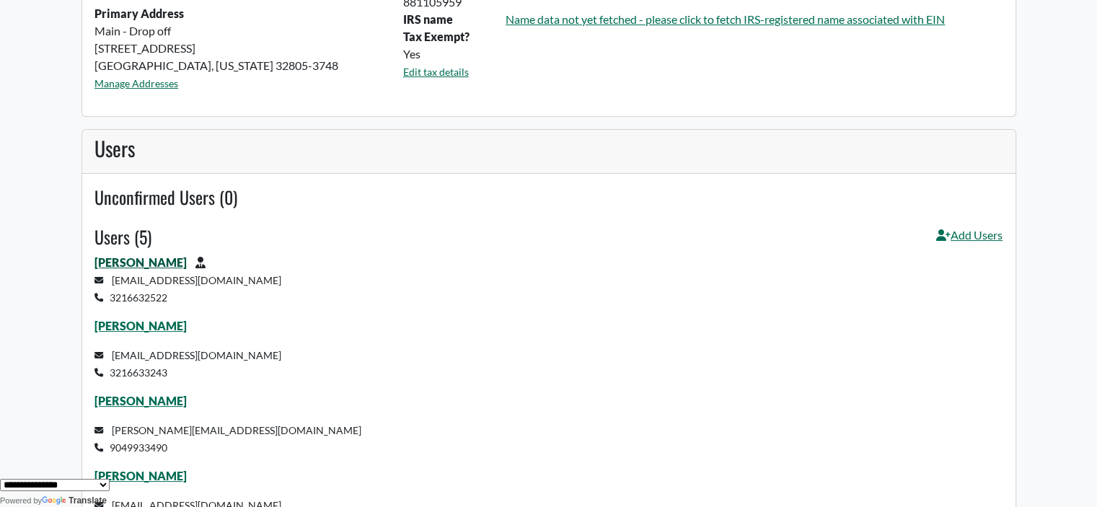
click at [122, 262] on link "[PERSON_NAME]" at bounding box center [141, 262] width 92 height 14
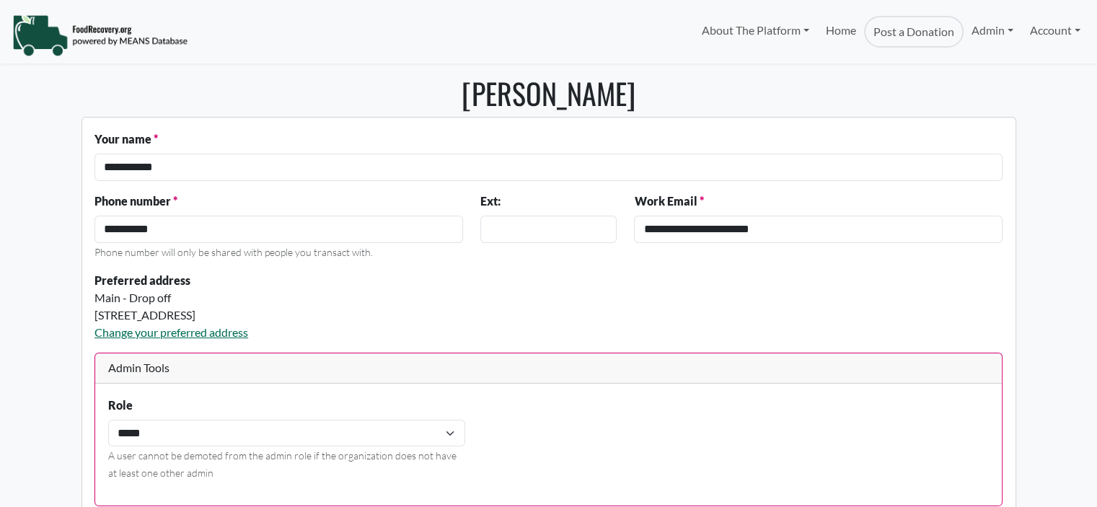
select select "Language Translate Widget"
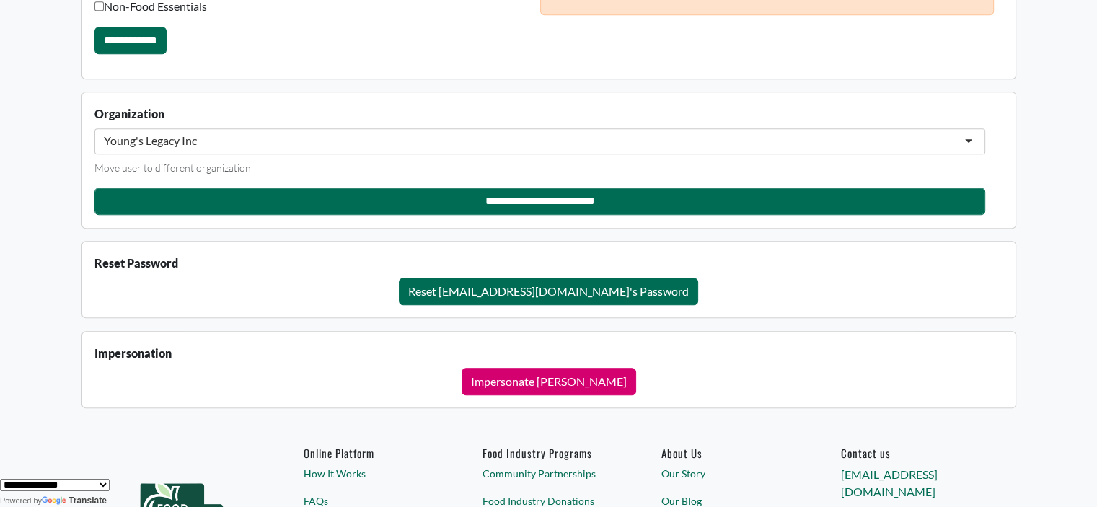
scroll to position [1360, 0]
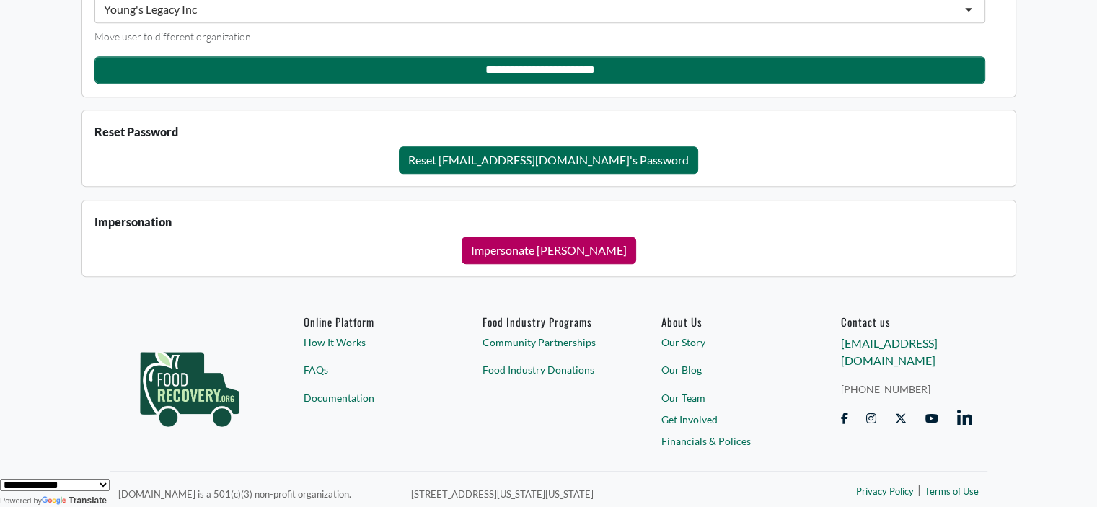
click at [506, 242] on button "Impersonate [PERSON_NAME]" at bounding box center [549, 250] width 175 height 27
